Goal: Navigation & Orientation: Find specific page/section

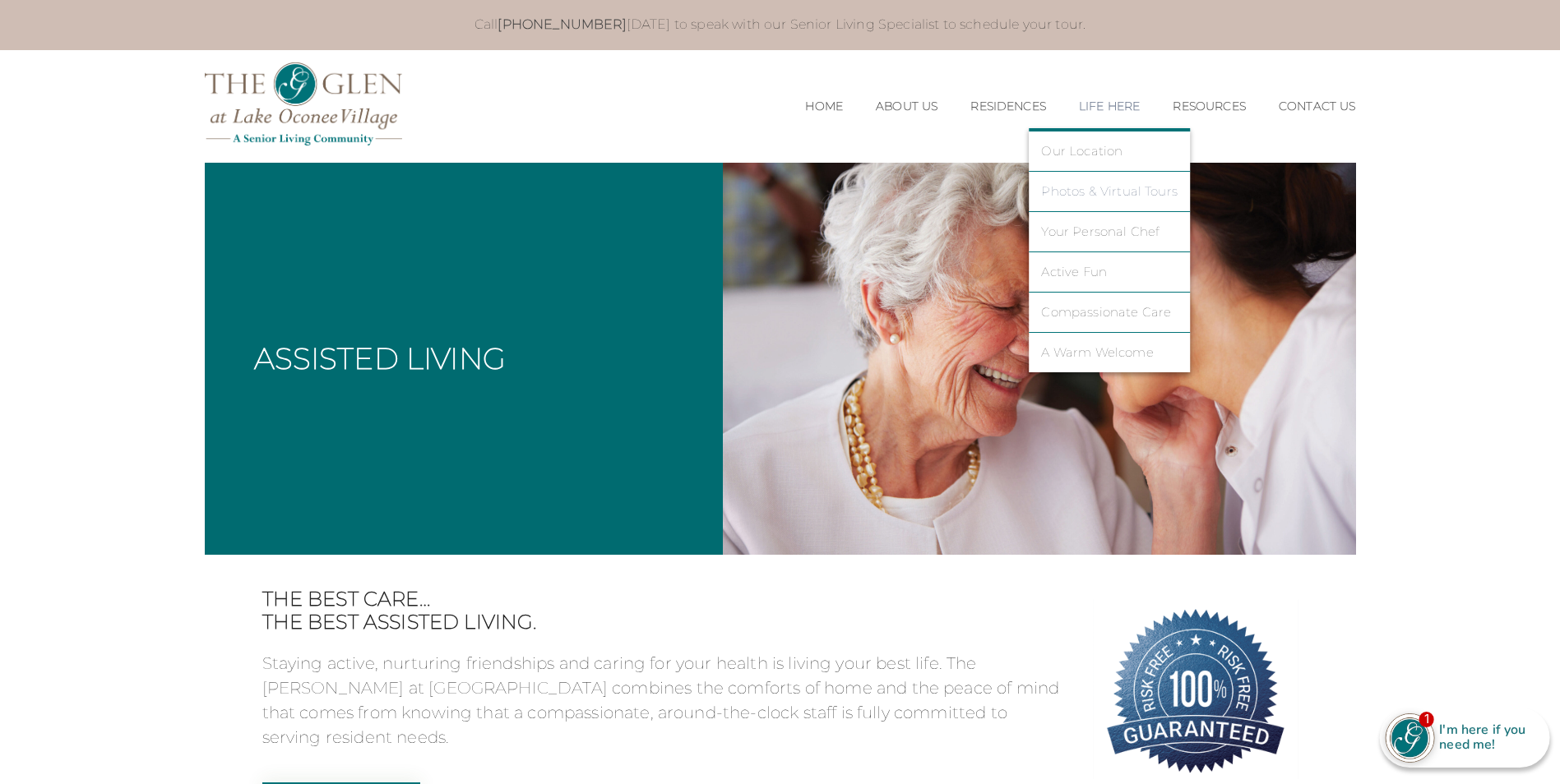
click at [1110, 187] on link "Photos & Virtual Tours" at bounding box center [1109, 191] width 136 height 15
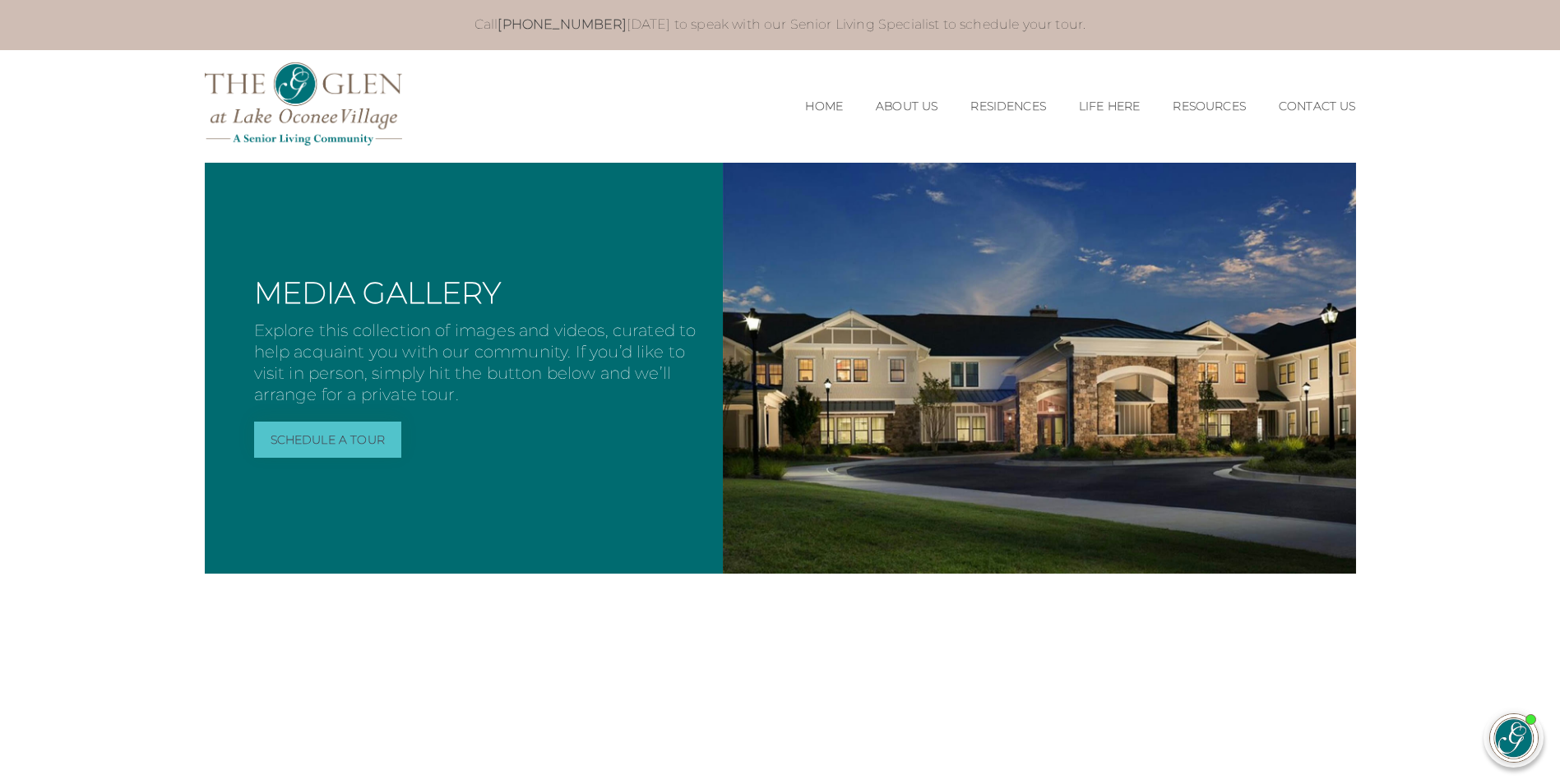
click at [314, 436] on link "Schedule a Tour" at bounding box center [328, 440] width 147 height 36
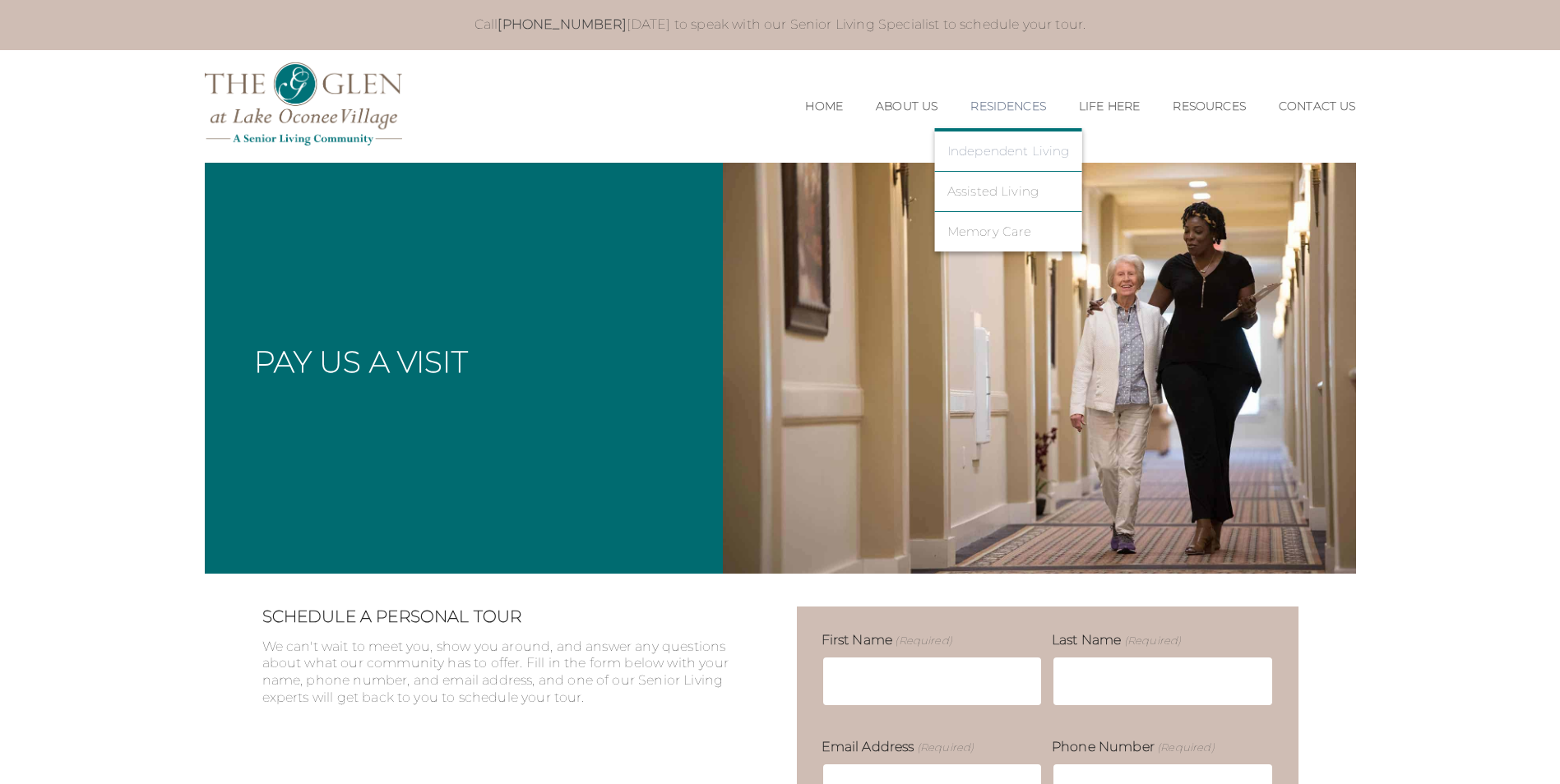
click at [985, 152] on link "Independent Living" at bounding box center [1008, 151] width 122 height 15
